Goal: Information Seeking & Learning: Learn about a topic

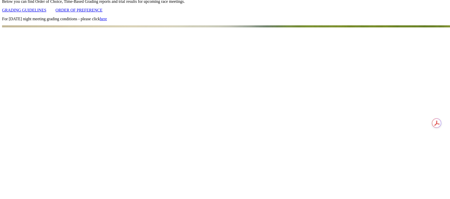
scroll to position [192, 0]
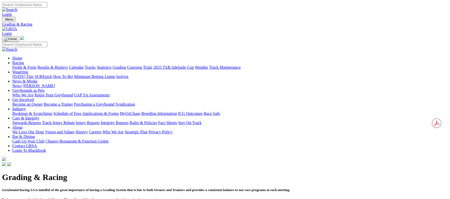
click at [36, 65] on link "Fields & Form" at bounding box center [24, 67] width 24 height 4
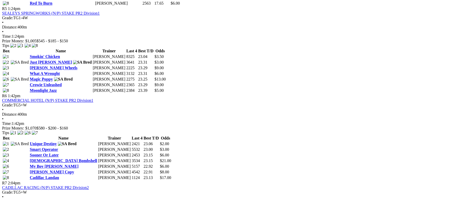
scroll to position [730, 0]
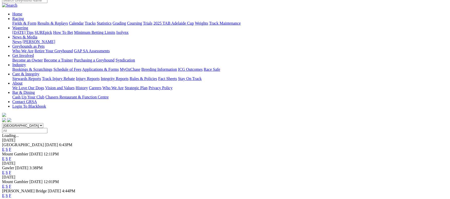
scroll to position [38, 0]
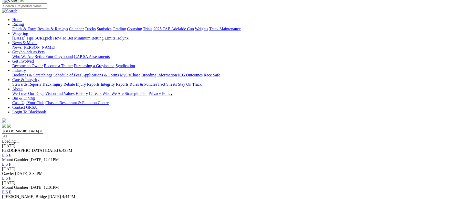
click at [11, 153] on link "F" at bounding box center [10, 155] width 2 height 4
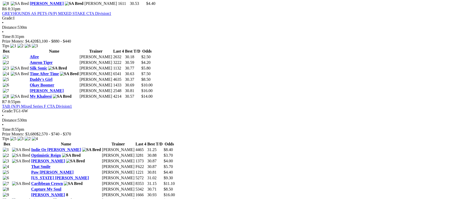
scroll to position [692, 0]
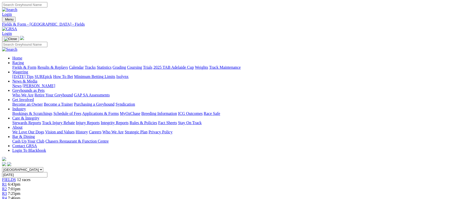
click at [36, 65] on link "Fields & Form" at bounding box center [24, 67] width 24 height 4
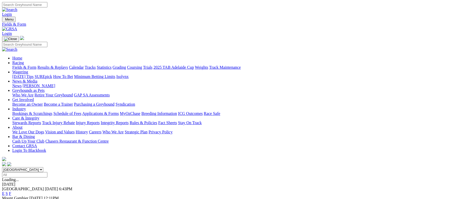
scroll to position [38, 0]
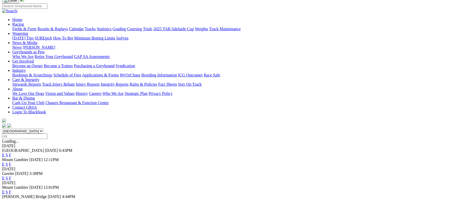
click at [11, 176] on link "F" at bounding box center [10, 178] width 2 height 4
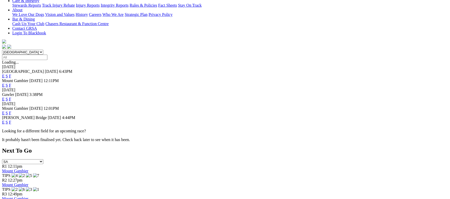
scroll to position [77, 0]
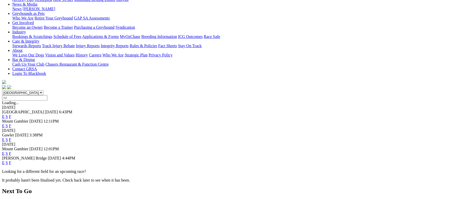
click at [11, 137] on link "F" at bounding box center [10, 139] width 2 height 4
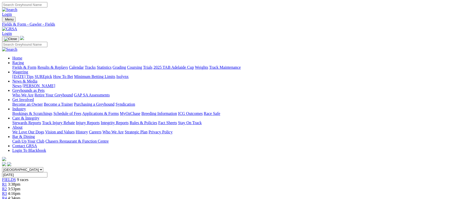
scroll to position [38, 0]
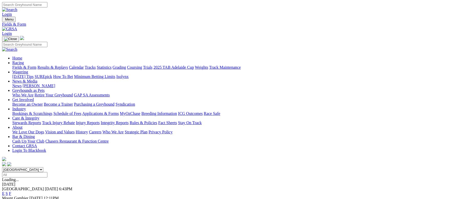
scroll to position [115, 0]
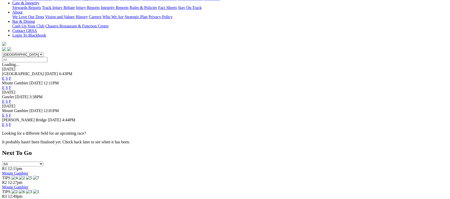
click at [11, 122] on link "F" at bounding box center [10, 124] width 2 height 4
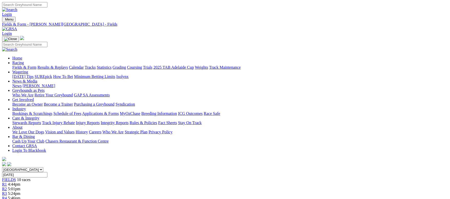
click at [36, 65] on link "Fields & Form" at bounding box center [24, 67] width 24 height 4
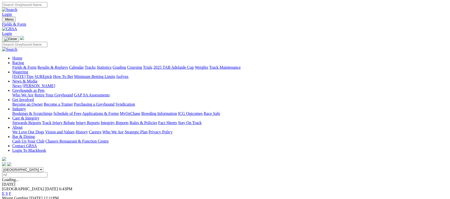
click at [84, 65] on link "Calendar" at bounding box center [76, 67] width 15 height 4
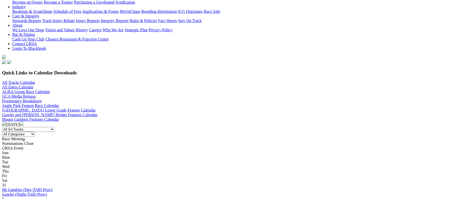
scroll to position [77, 0]
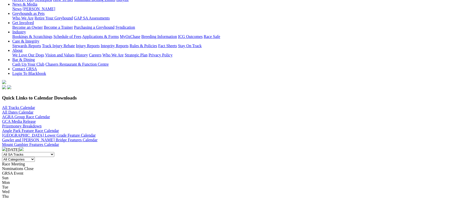
click at [24, 147] on img at bounding box center [21, 149] width 4 height 4
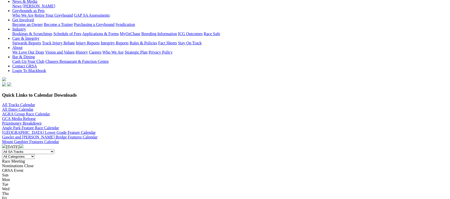
scroll to position [115, 0]
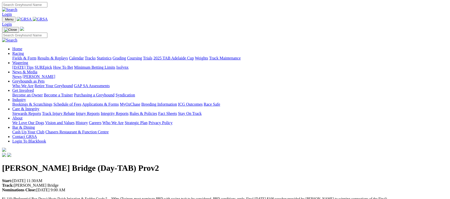
click at [24, 51] on link "Racing" at bounding box center [18, 53] width 12 height 4
click at [84, 56] on link "Calendar" at bounding box center [76, 58] width 15 height 4
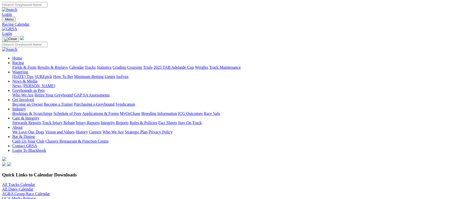
scroll to position [115, 0]
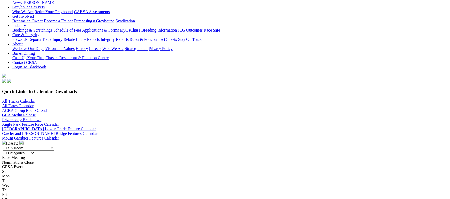
scroll to position [115, 0]
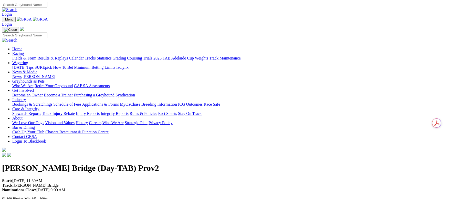
click at [24, 51] on link "Racing" at bounding box center [18, 53] width 12 height 4
click at [84, 56] on link "Calendar" at bounding box center [76, 58] width 15 height 4
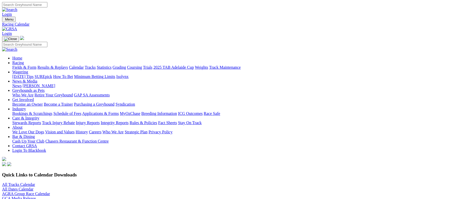
click at [75, 182] on div "All Tracks Calendar All Dates Calendar AGRA Group Race Calendar GCA Media Relea…" at bounding box center [225, 193] width 446 height 23
click at [35, 182] on link "All Tracks Calendar" at bounding box center [18, 184] width 33 height 4
click at [36, 65] on link "Fields & Form" at bounding box center [24, 67] width 24 height 4
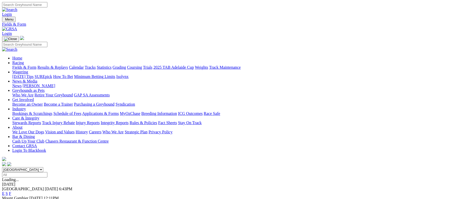
click at [36, 65] on link "Fields & Form" at bounding box center [24, 67] width 24 height 4
click at [68, 65] on link "Results & Replays" at bounding box center [52, 67] width 30 height 4
click at [84, 65] on link "Calendar" at bounding box center [76, 67] width 15 height 4
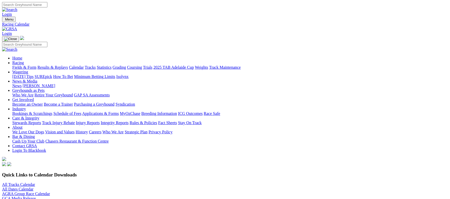
click at [36, 65] on link "Fields & Form" at bounding box center [24, 67] width 24 height 4
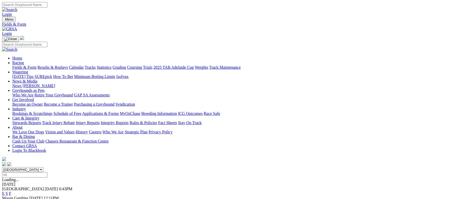
click at [142, 65] on link "Coursing" at bounding box center [134, 67] width 15 height 4
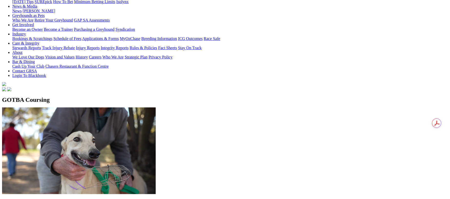
scroll to position [77, 0]
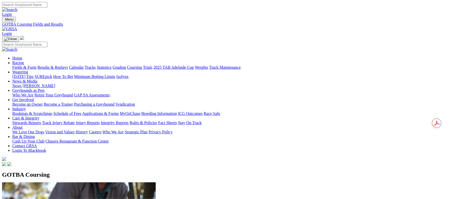
click at [36, 65] on link "Fields & Form" at bounding box center [24, 67] width 24 height 4
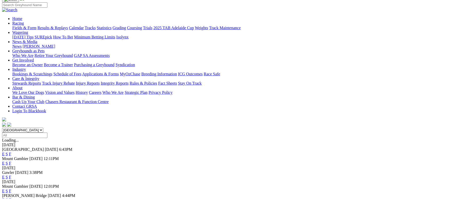
scroll to position [38, 0]
